Goal: Information Seeking & Learning: Compare options

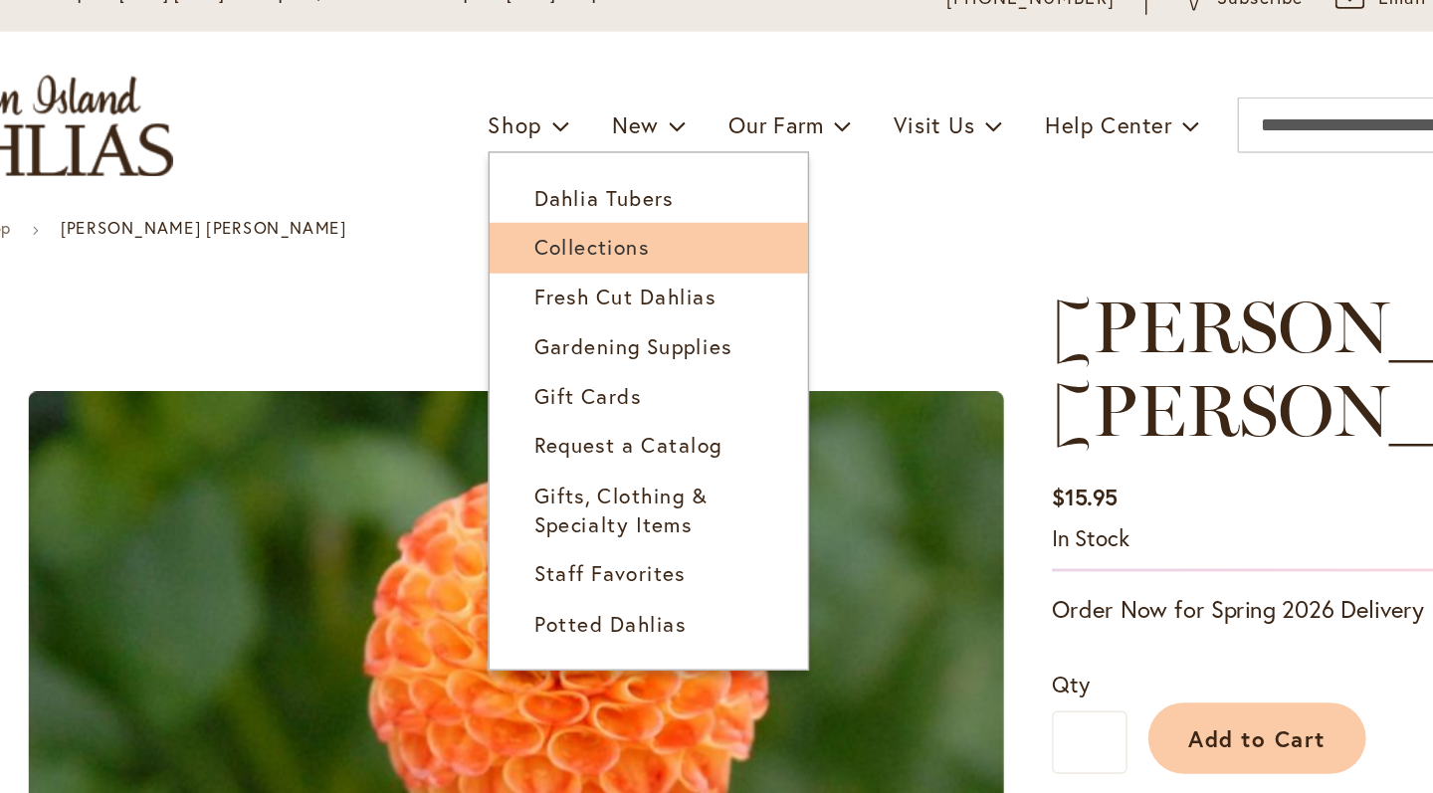
click at [546, 254] on span "Collections" at bounding box center [587, 264] width 83 height 20
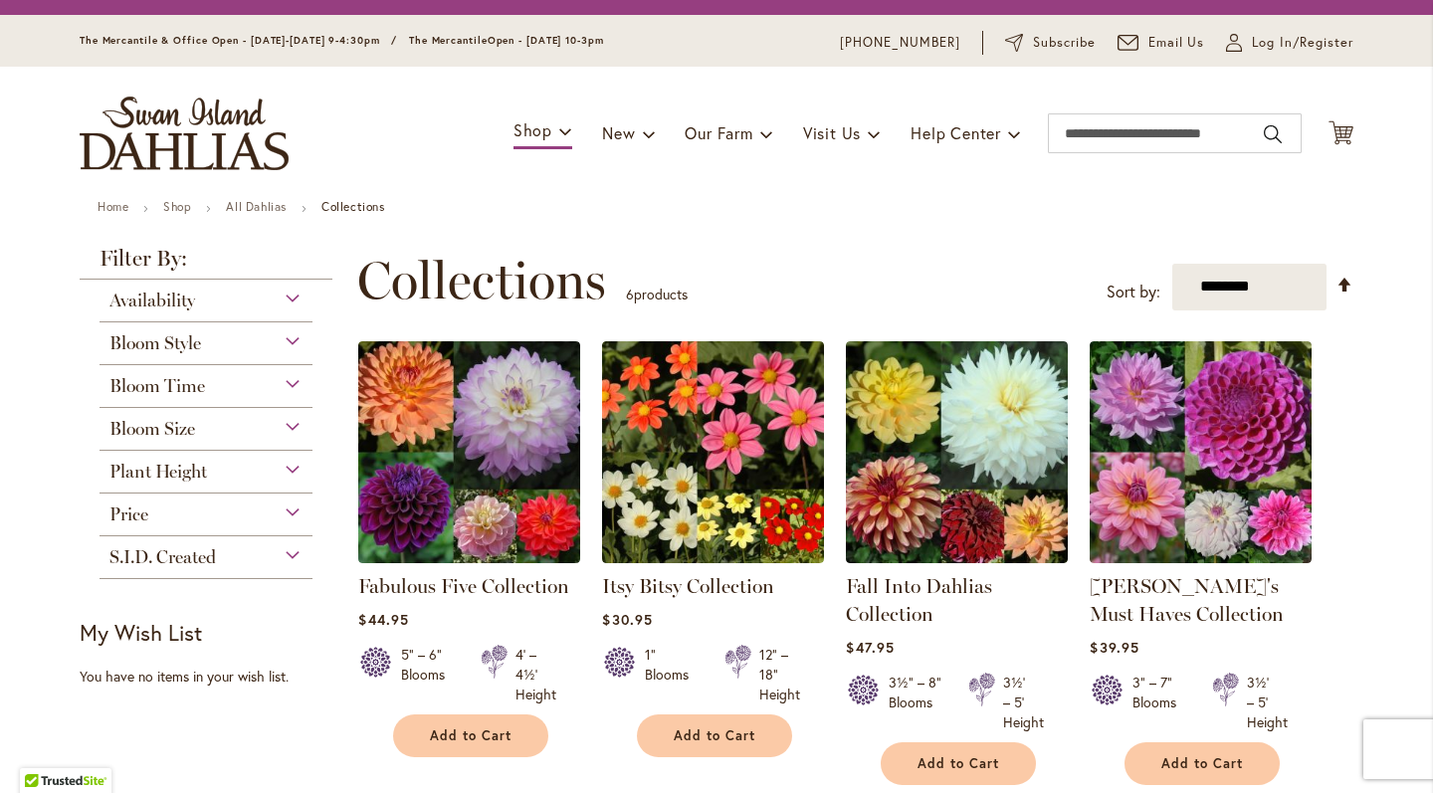
scroll to position [45, 0]
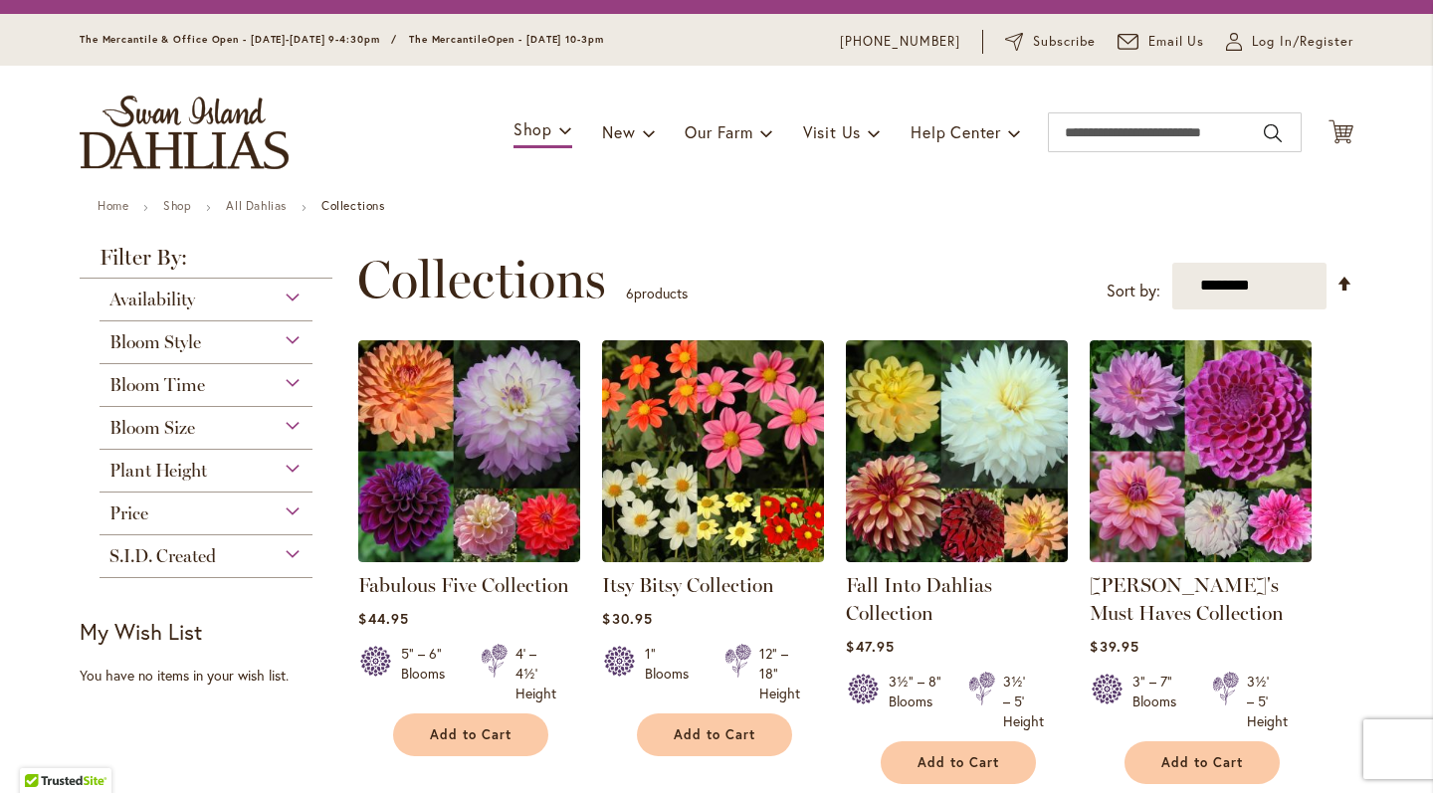
click at [293, 436] on div "Bloom Size" at bounding box center [206, 423] width 213 height 32
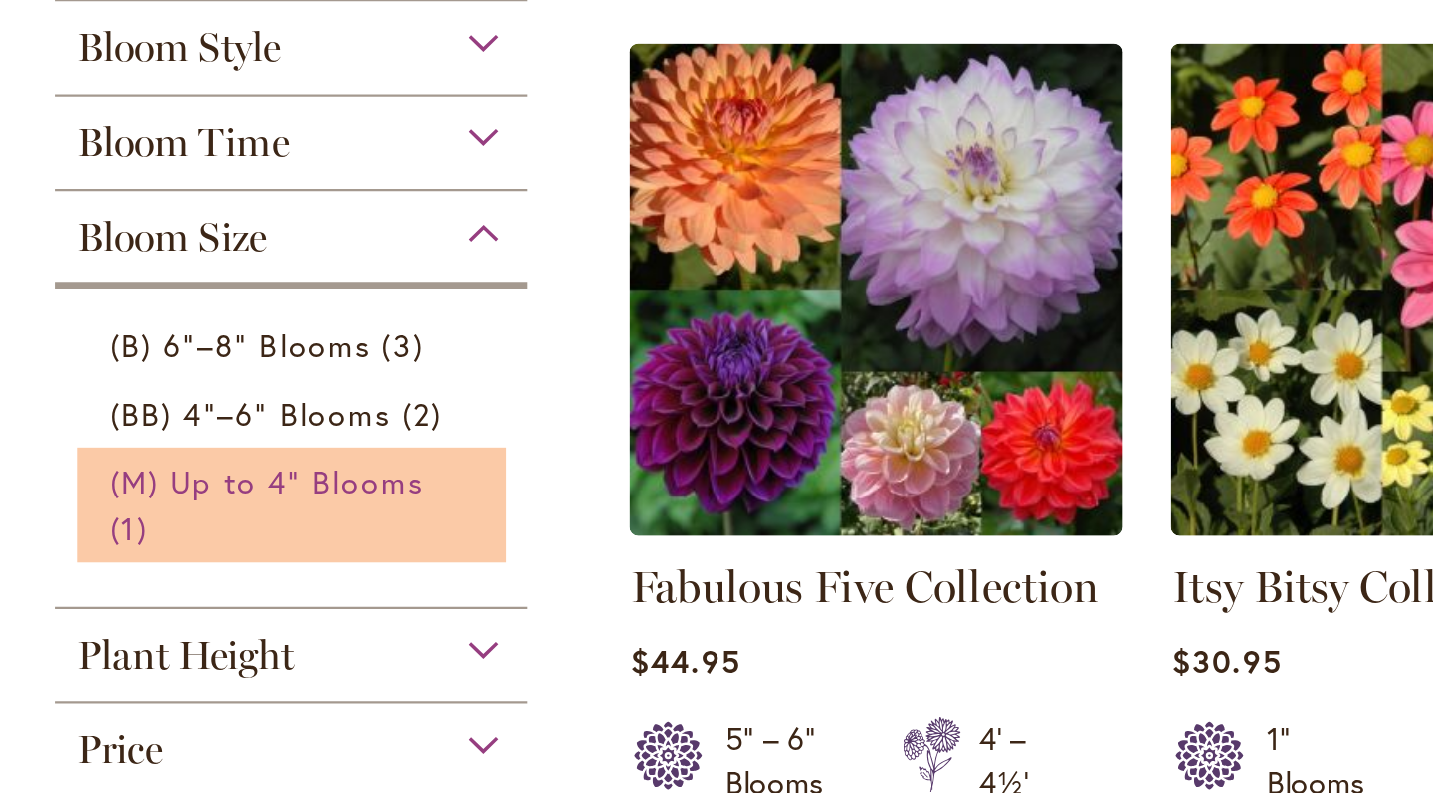
click at [124, 528] on span "(M) Up to 4" Blooms" at bounding box center [194, 537] width 141 height 19
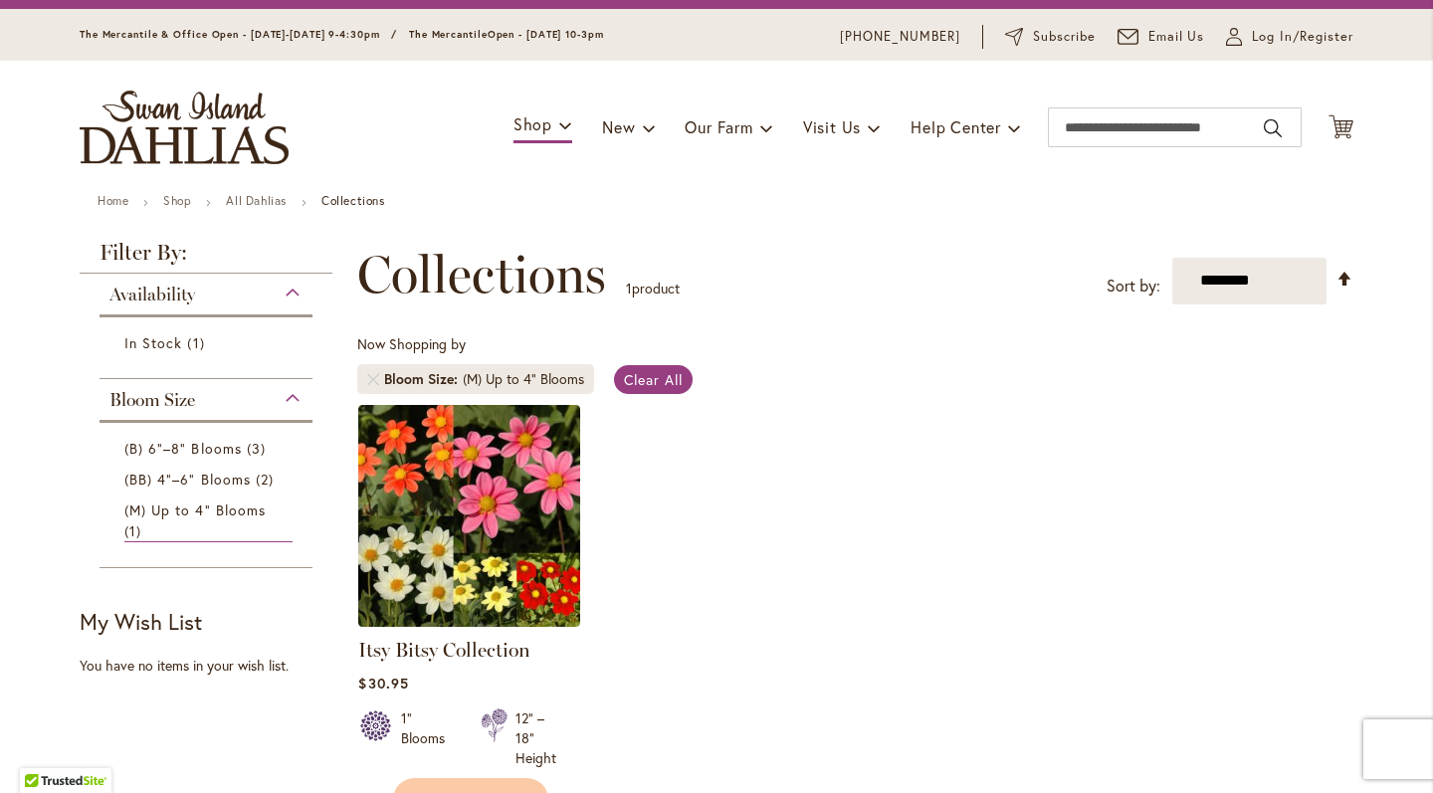
scroll to position [43, 0]
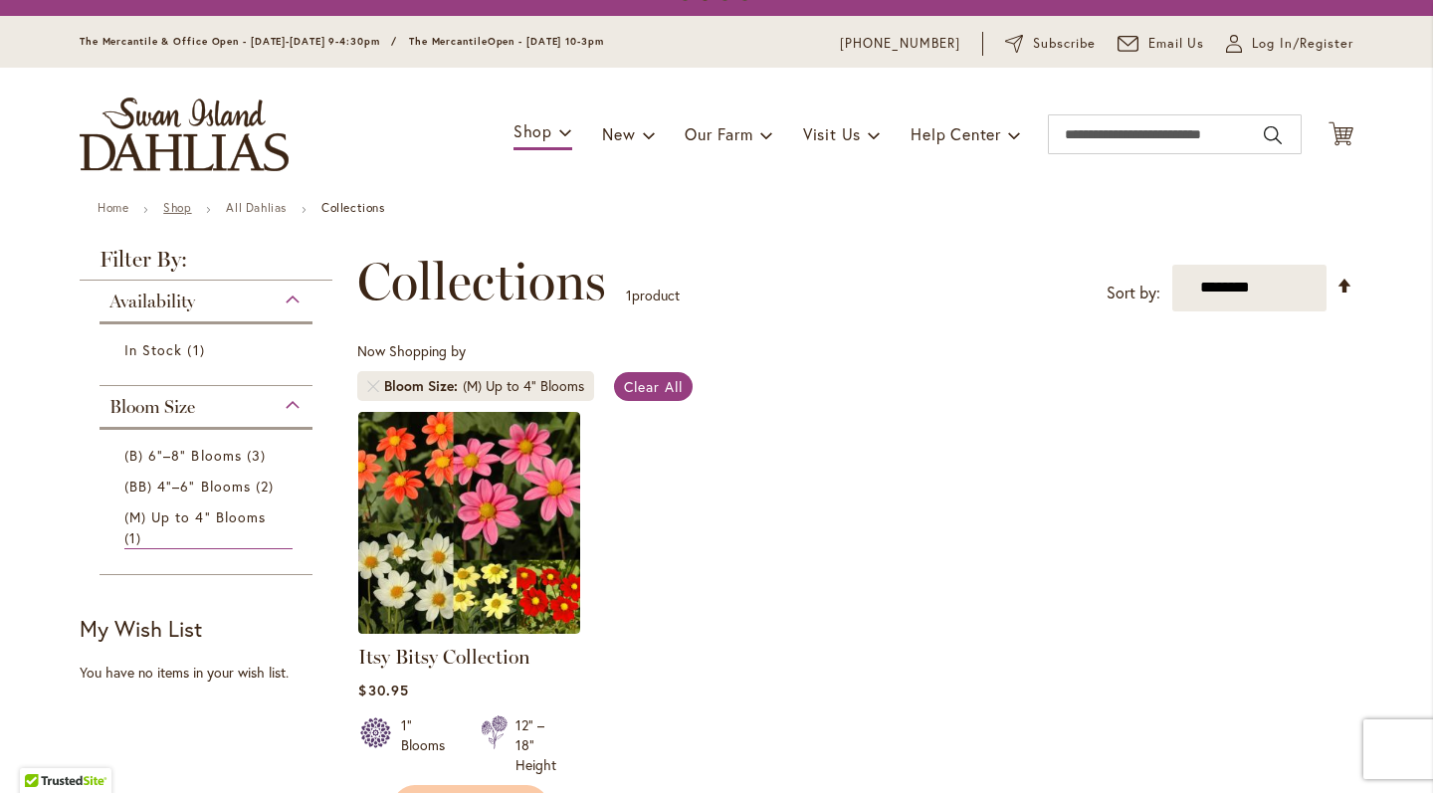
click at [189, 206] on link "Shop" at bounding box center [177, 207] width 28 height 15
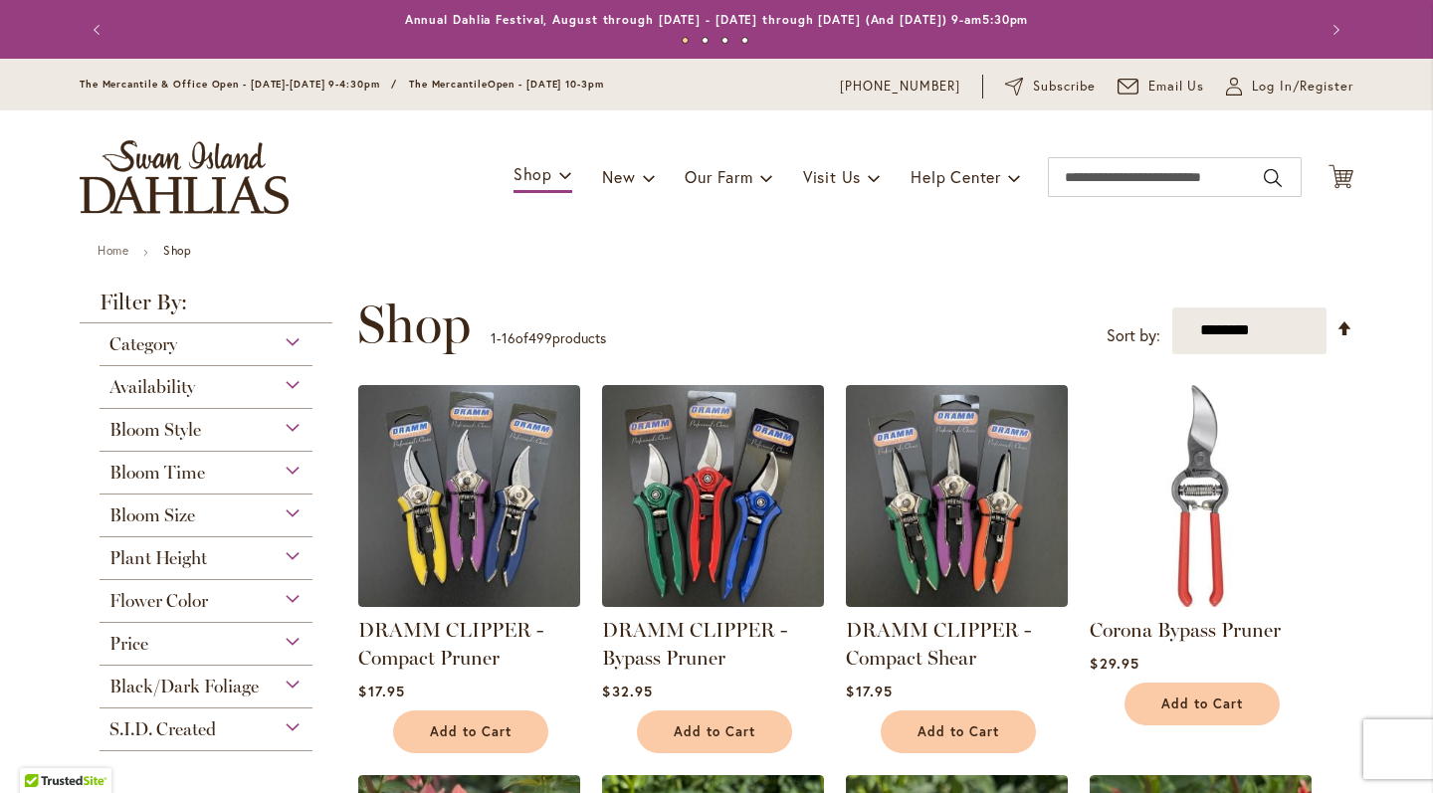
click at [245, 436] on div "Bloom Style" at bounding box center [206, 425] width 213 height 32
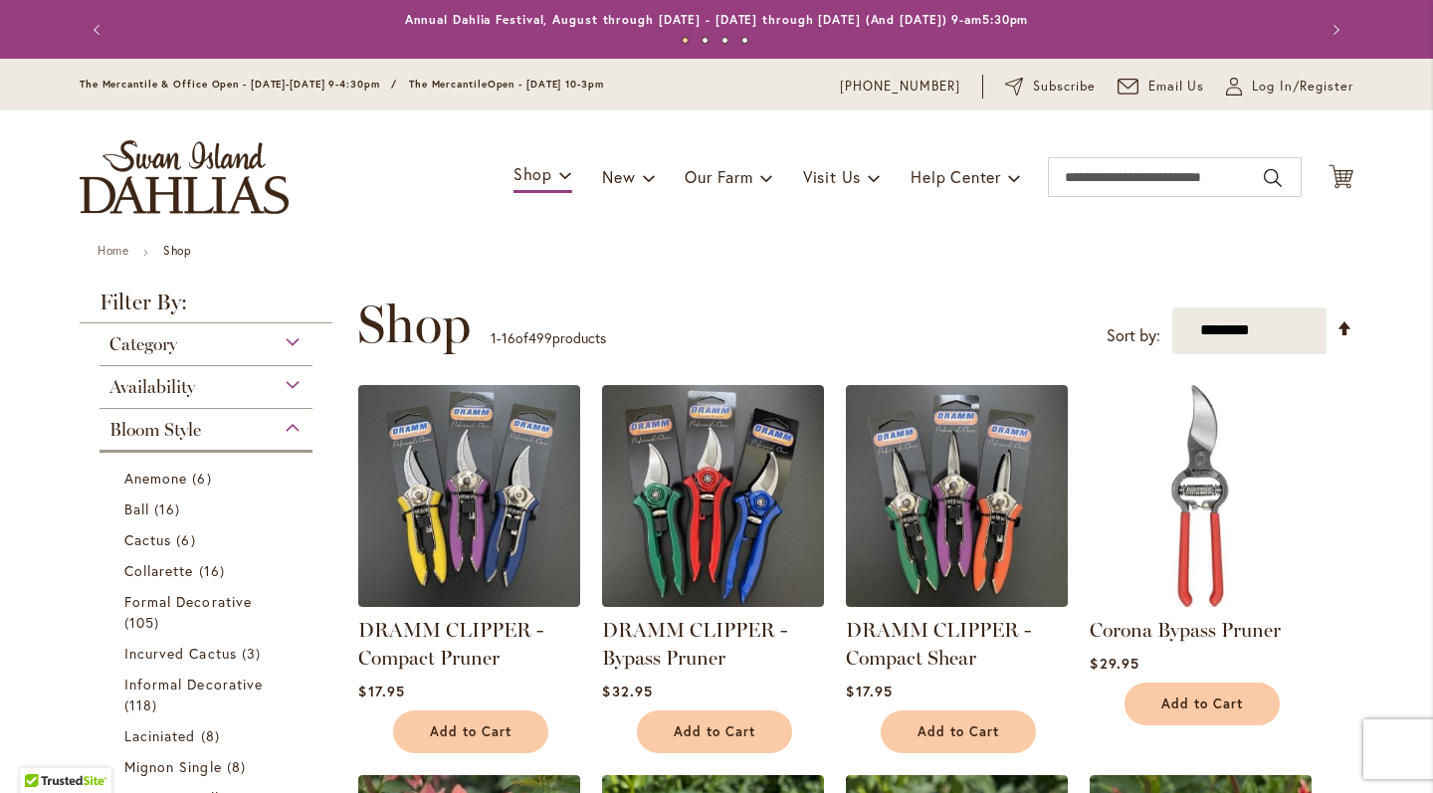
scroll to position [420, 0]
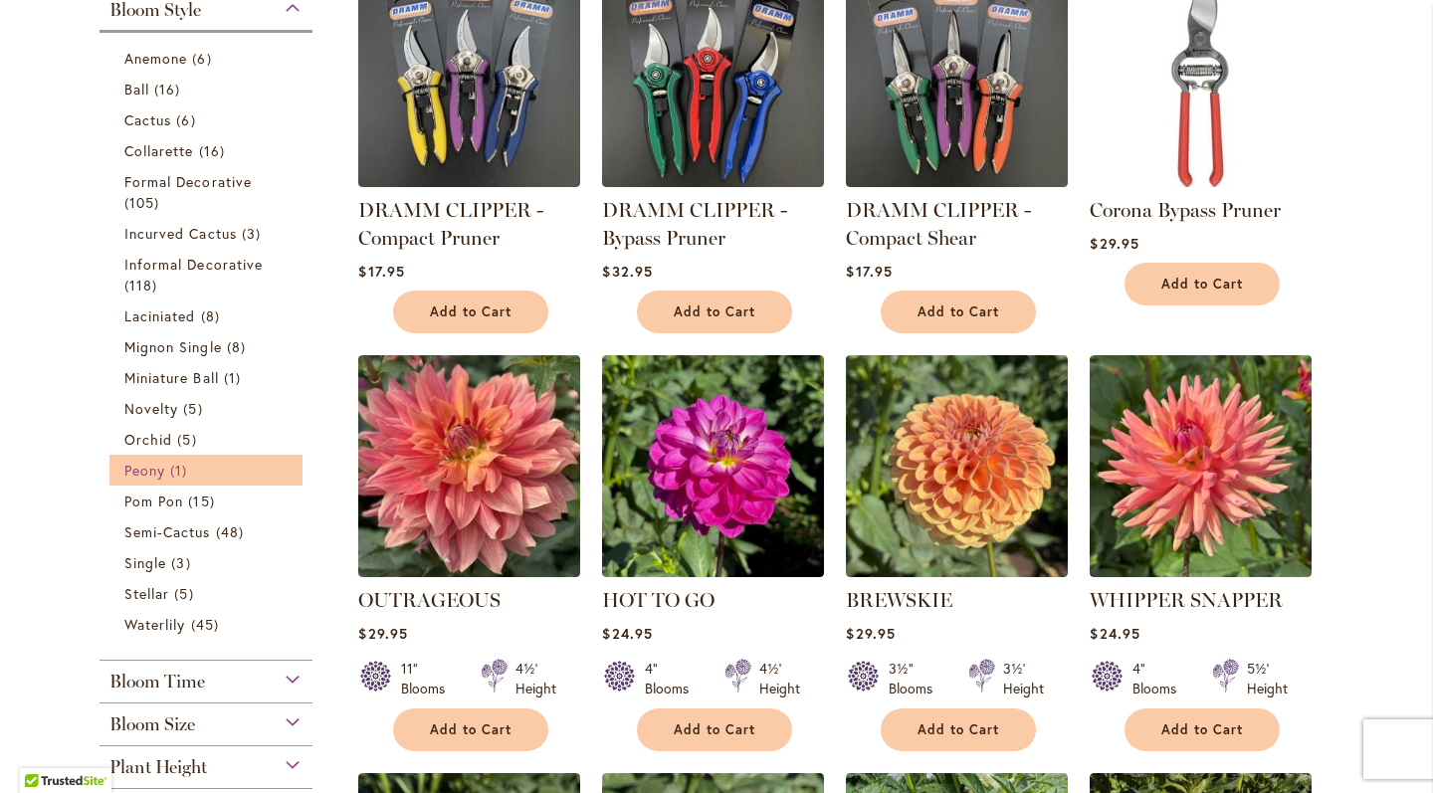
click at [219, 477] on link "Peony 1 item" at bounding box center [208, 470] width 168 height 21
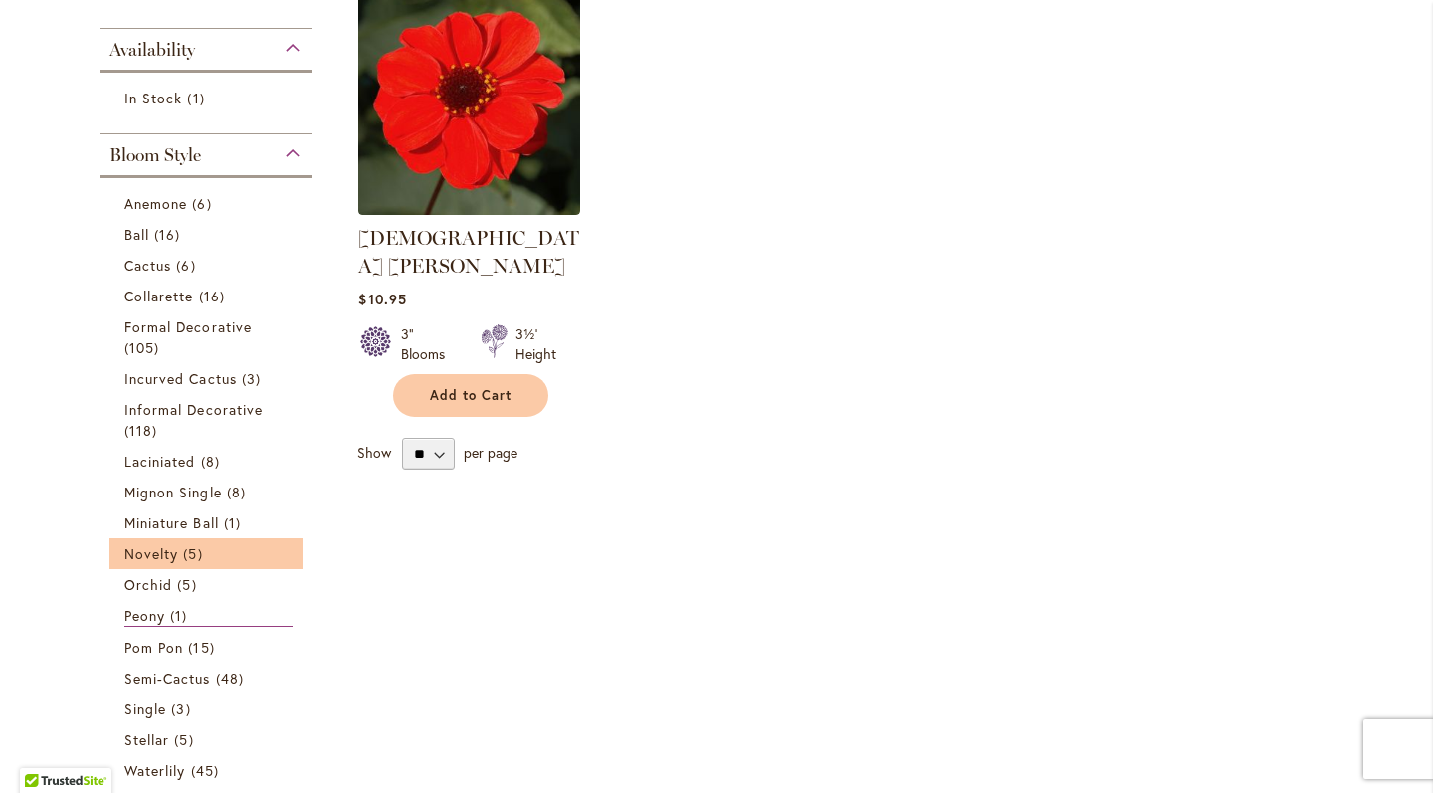
scroll to position [465, 0]
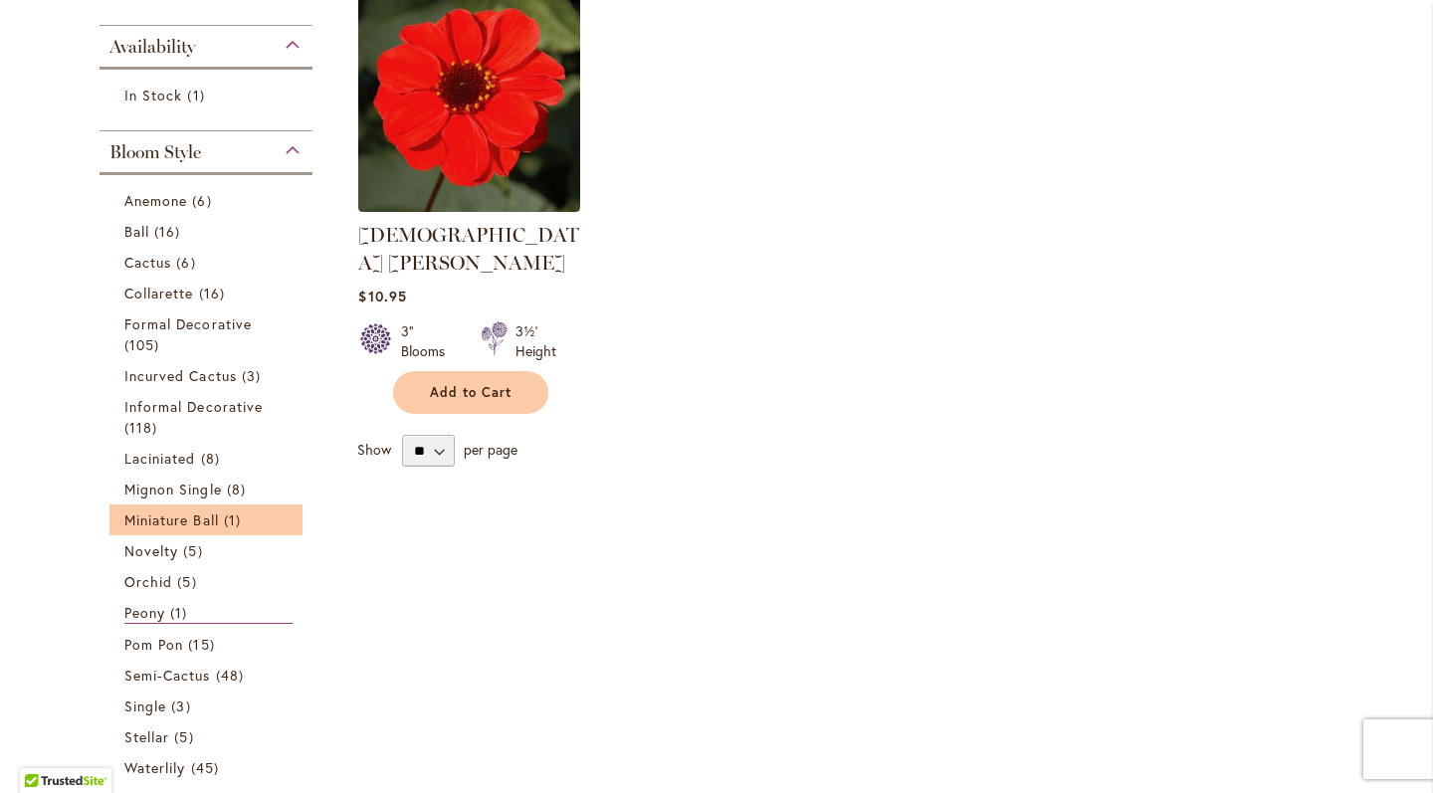
click at [219, 535] on li "Miniature Ball 1 item" at bounding box center [205, 520] width 193 height 31
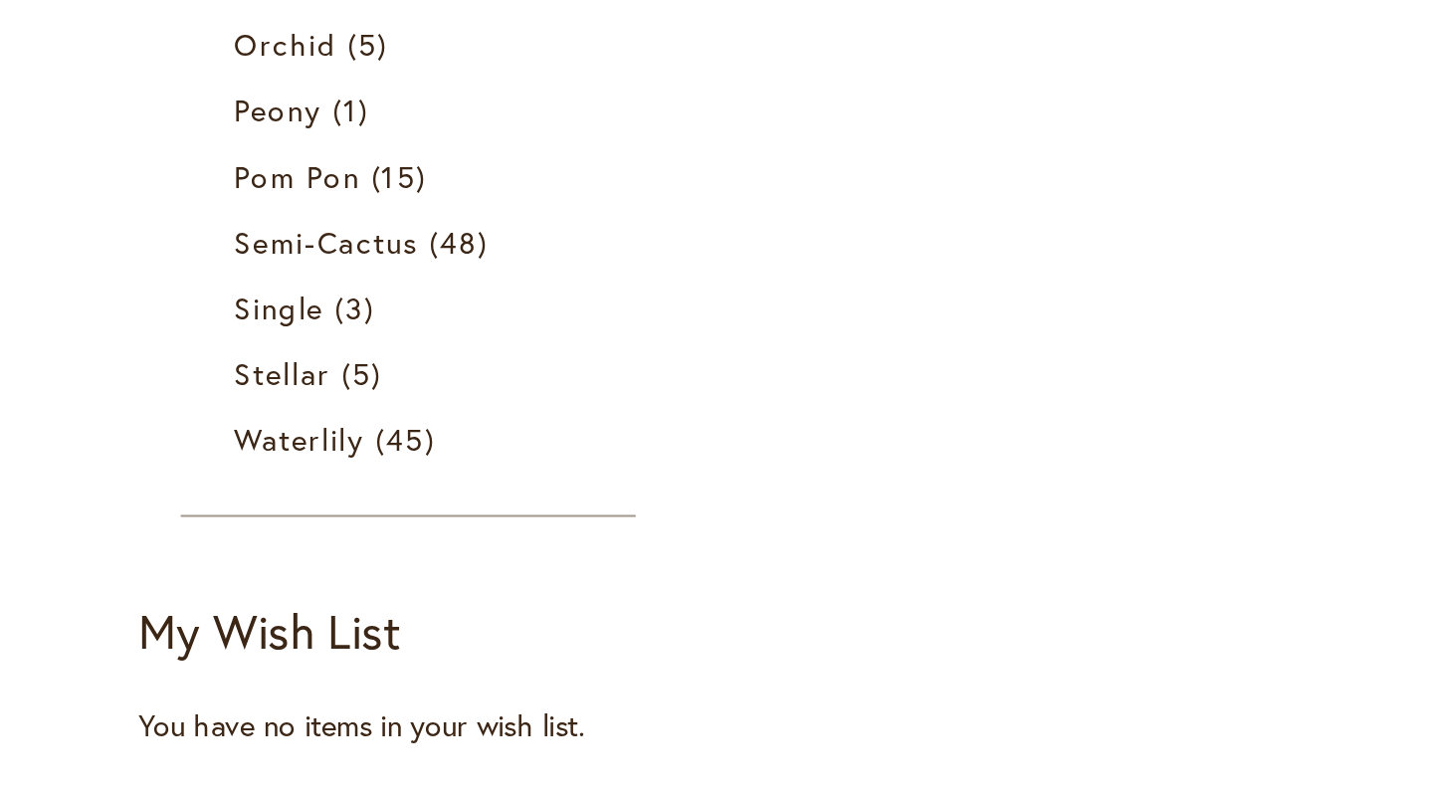
scroll to position [774, 0]
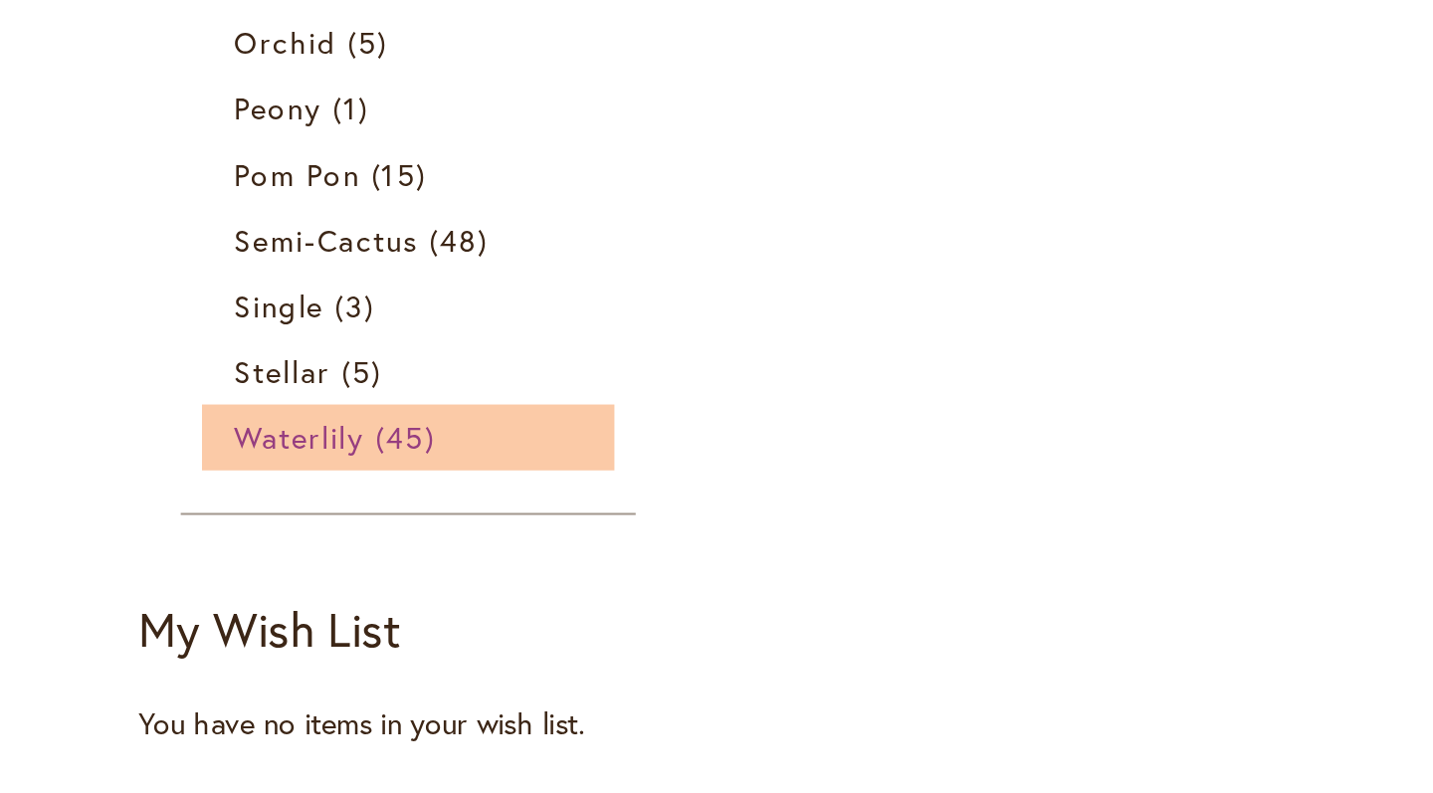
click at [138, 485] on span "Waterlily" at bounding box center [154, 494] width 61 height 19
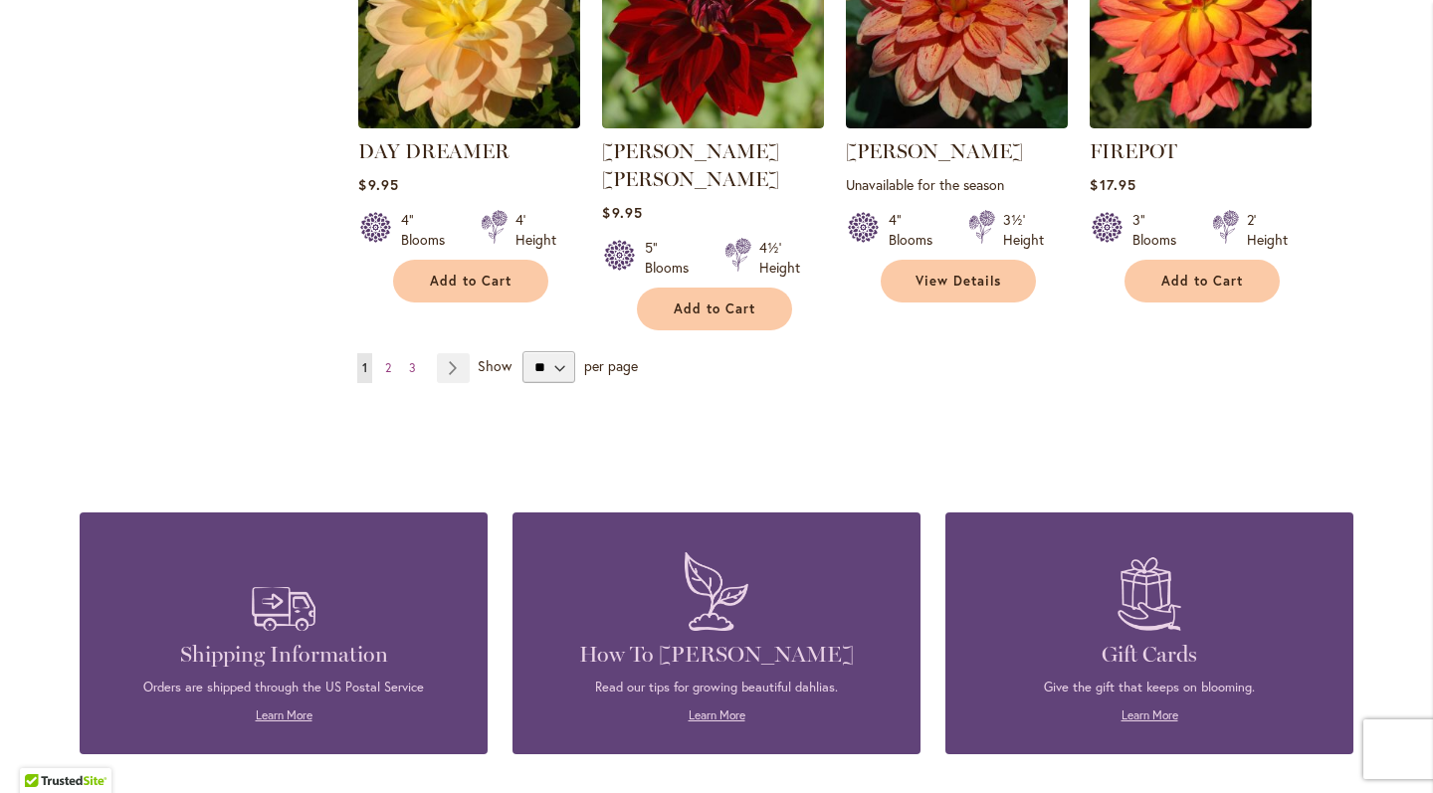
scroll to position [1803, 0]
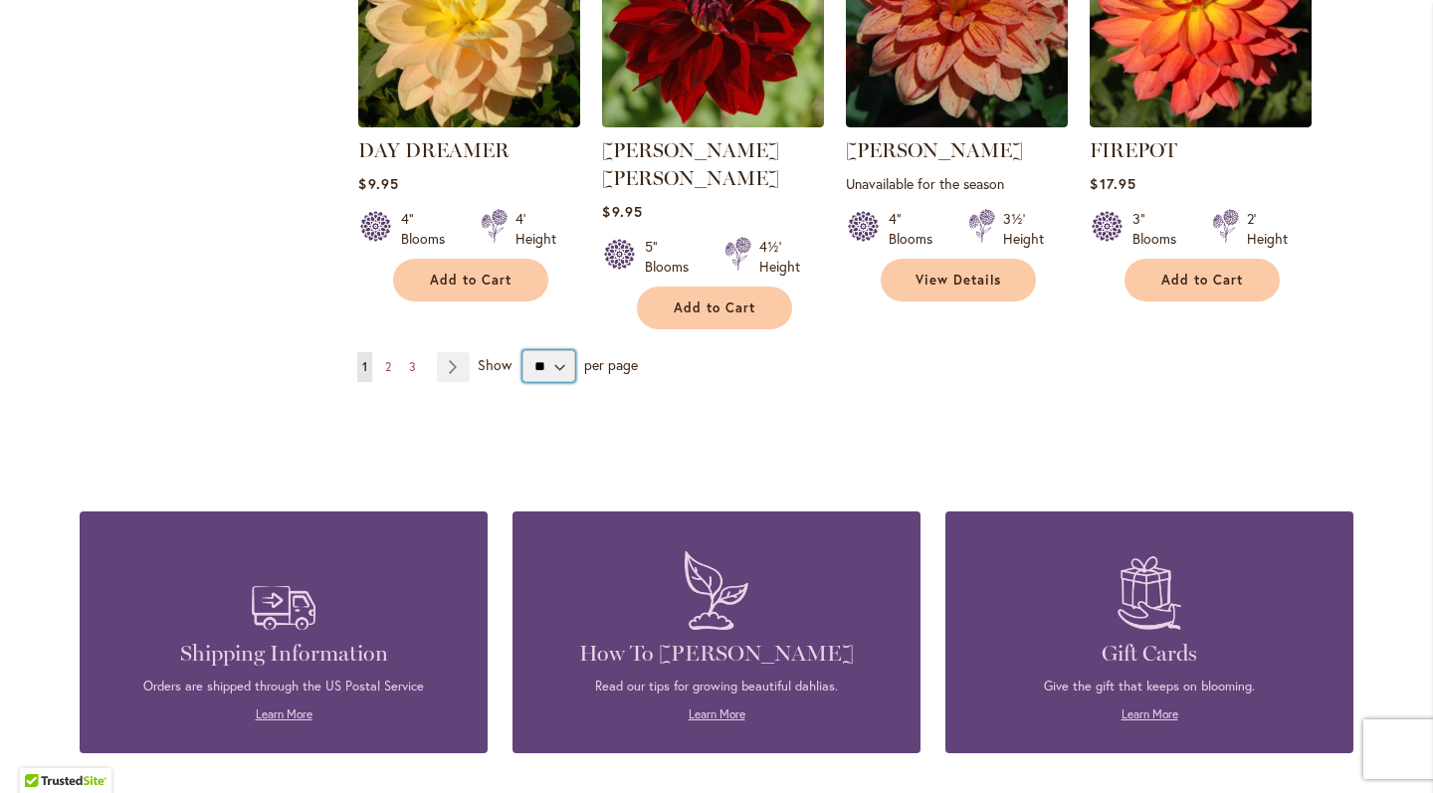
select select "**"
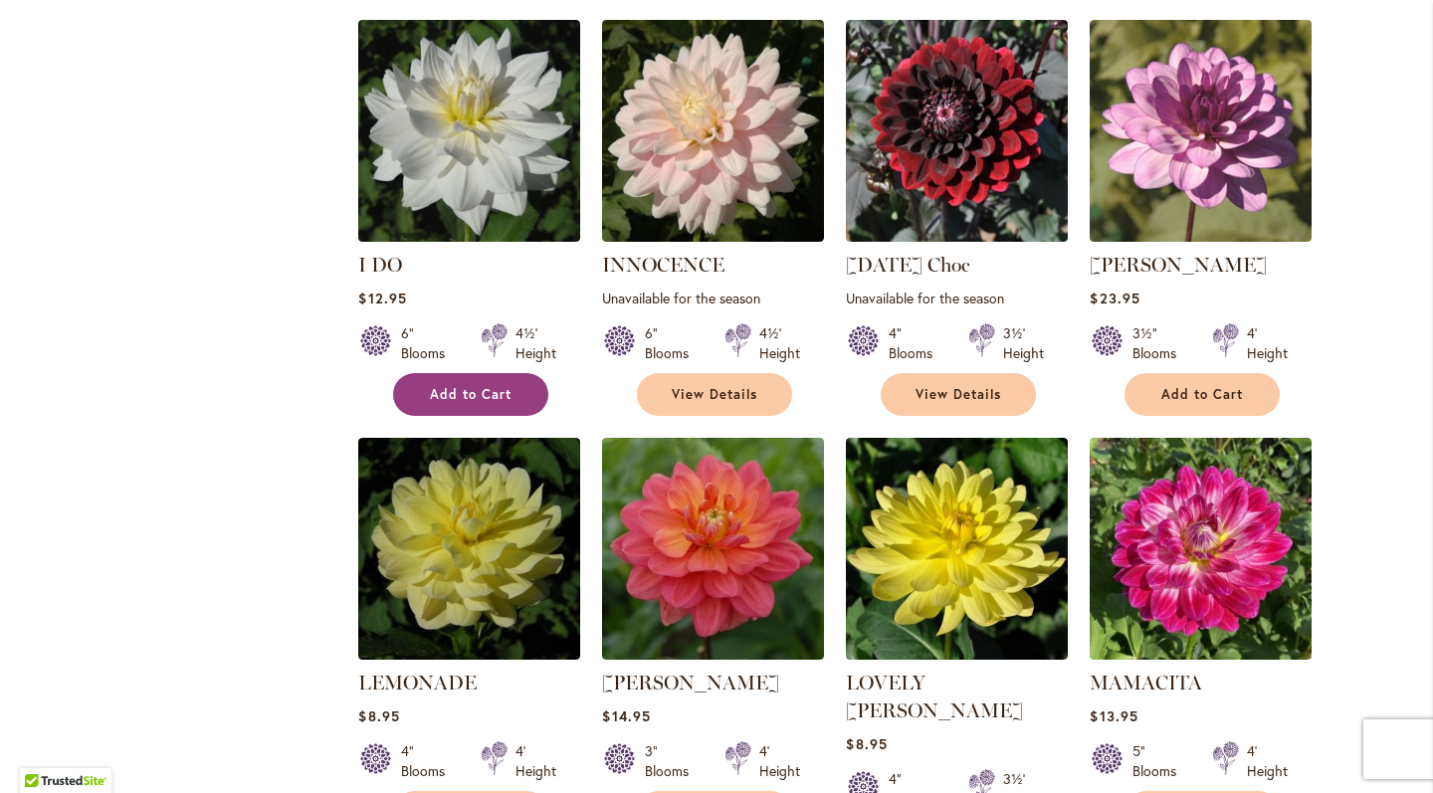
scroll to position [2555, 0]
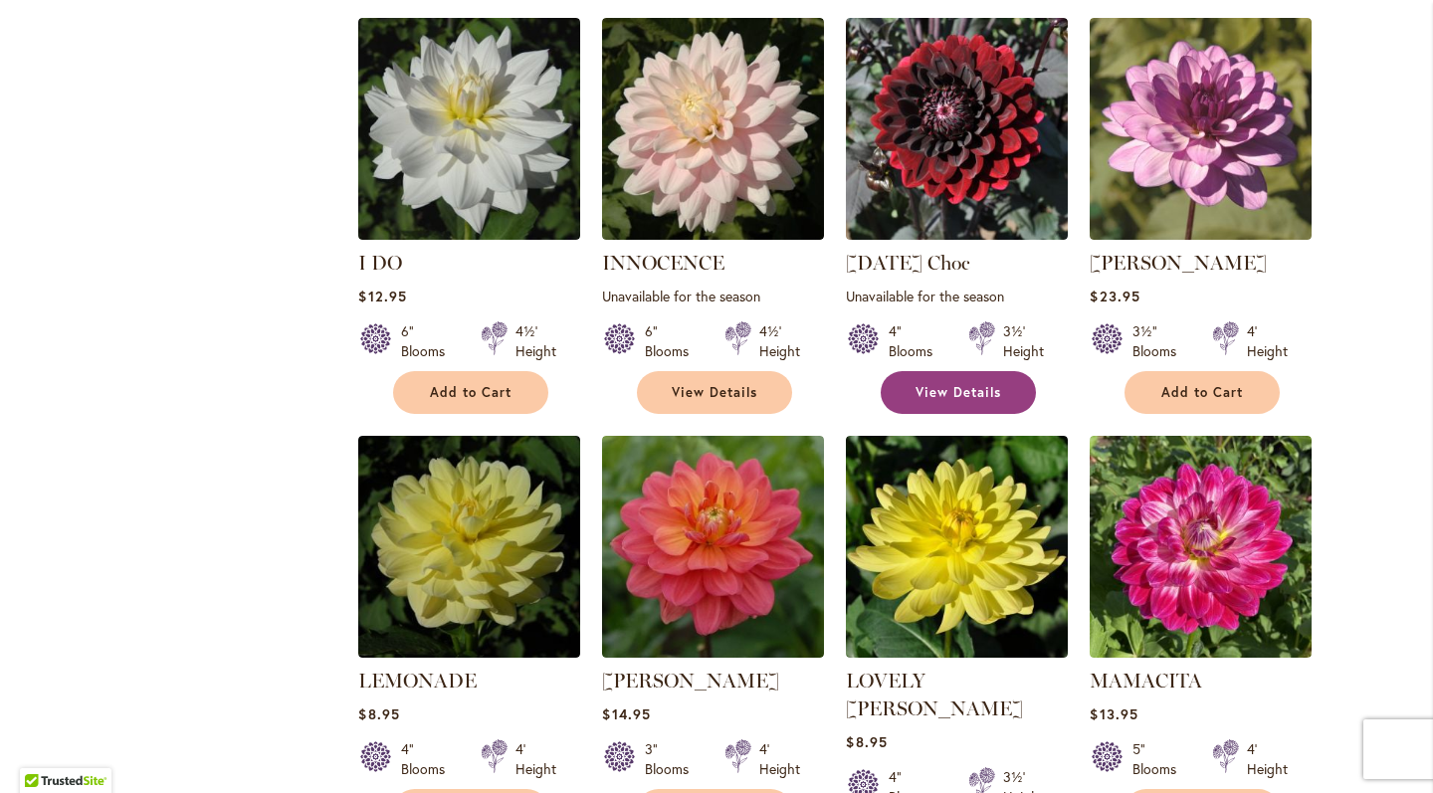
click at [934, 371] on link "View Details" at bounding box center [958, 392] width 155 height 43
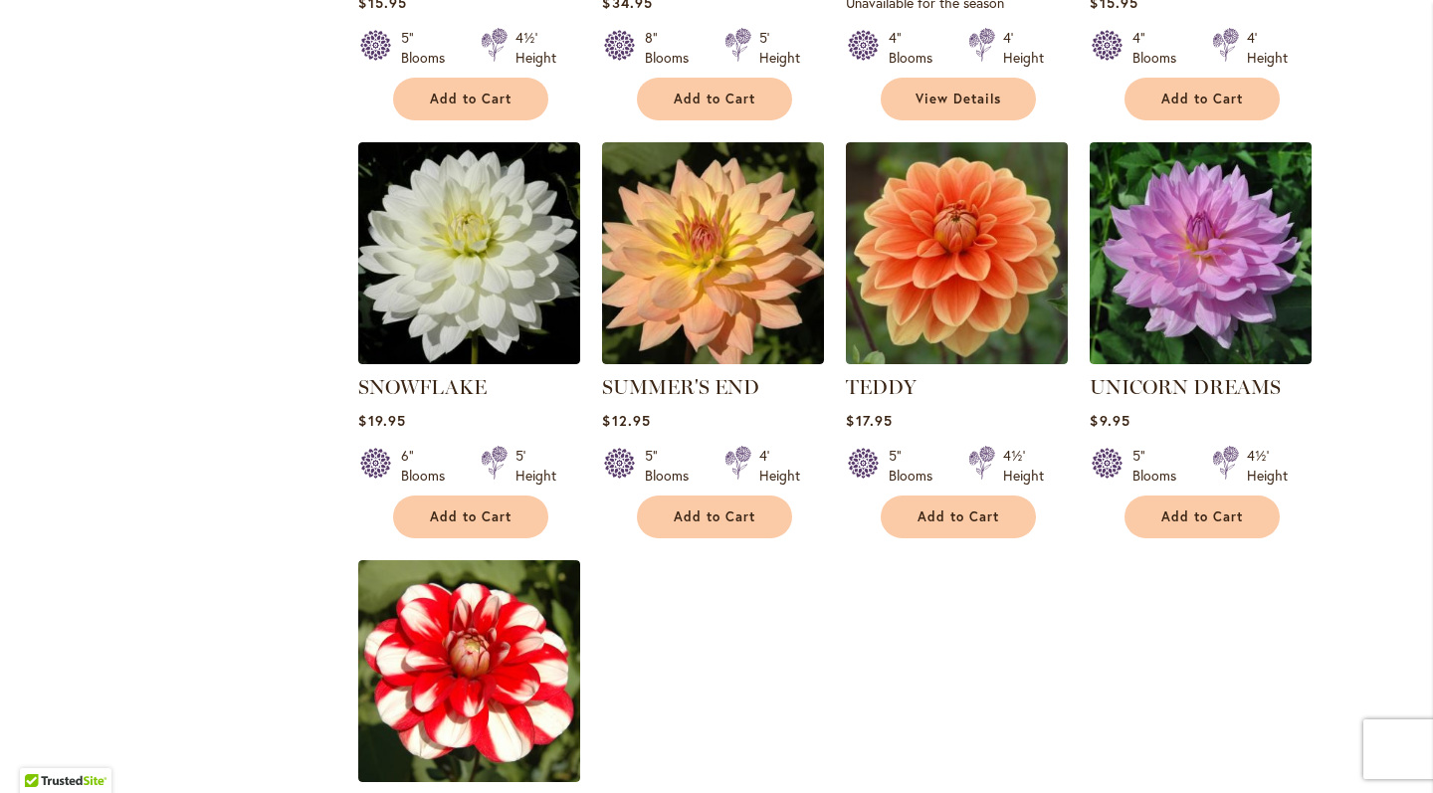
scroll to position [4598, 0]
